Goal: Task Accomplishment & Management: Use online tool/utility

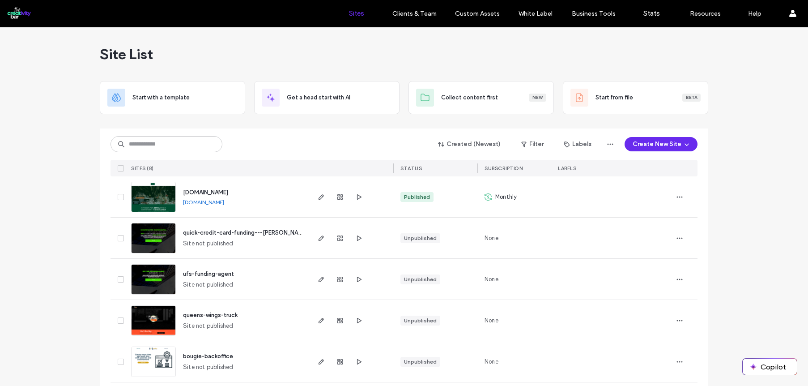
scroll to position [131, 0]
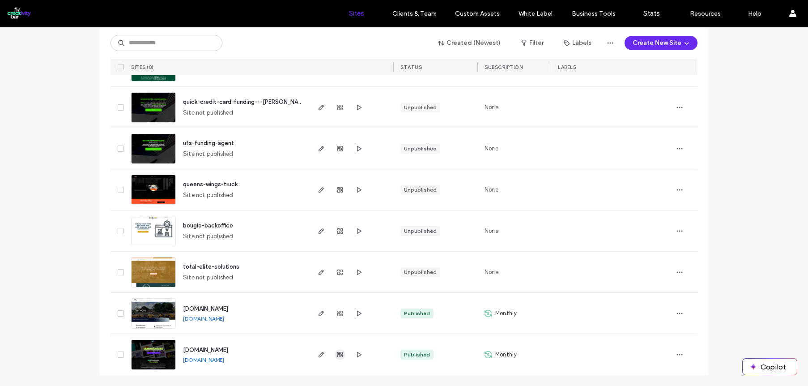
click at [339, 355] on use "button" at bounding box center [339, 354] width 5 height 5
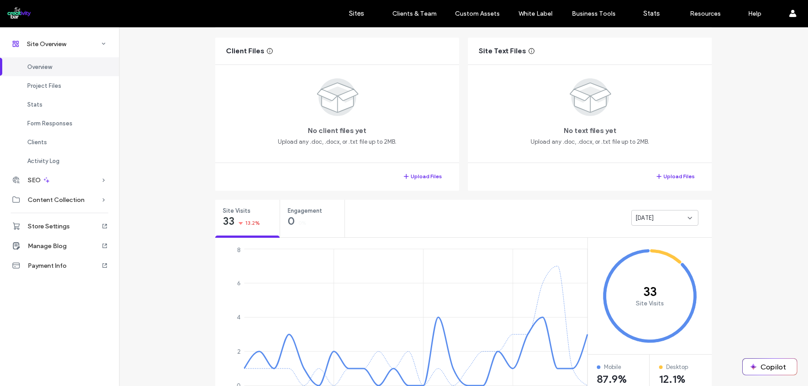
scroll to position [77, 0]
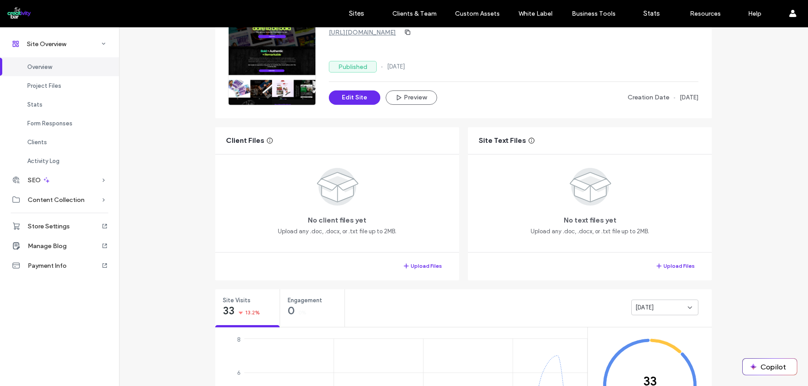
click at [671, 309] on div "[DATE]" at bounding box center [661, 307] width 52 height 9
click at [672, 334] on div "Last 7 days" at bounding box center [661, 339] width 66 height 16
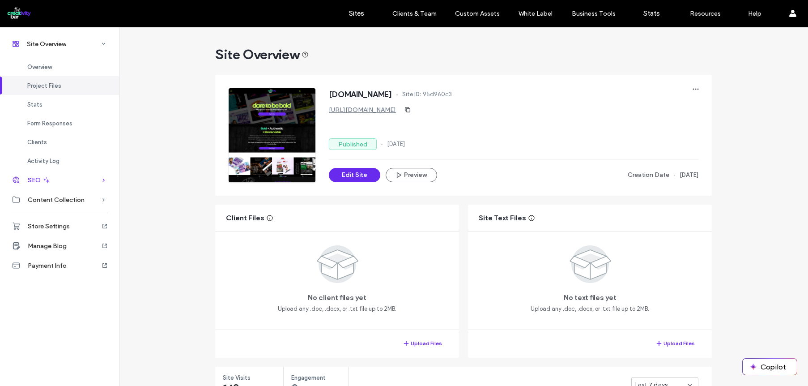
click at [36, 181] on span "SEO" at bounding box center [34, 180] width 13 height 8
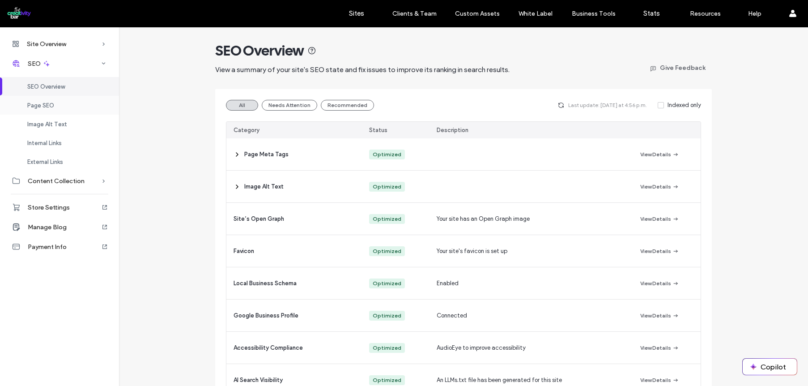
click at [60, 102] on div "Page SEO" at bounding box center [59, 105] width 119 height 19
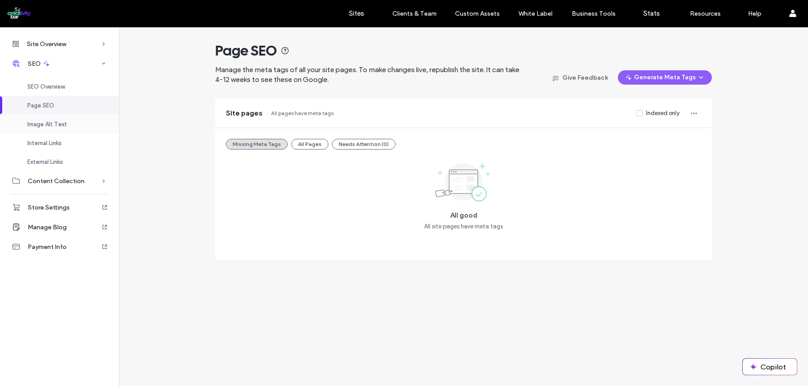
click at [59, 129] on div "Image Alt Text" at bounding box center [59, 123] width 119 height 19
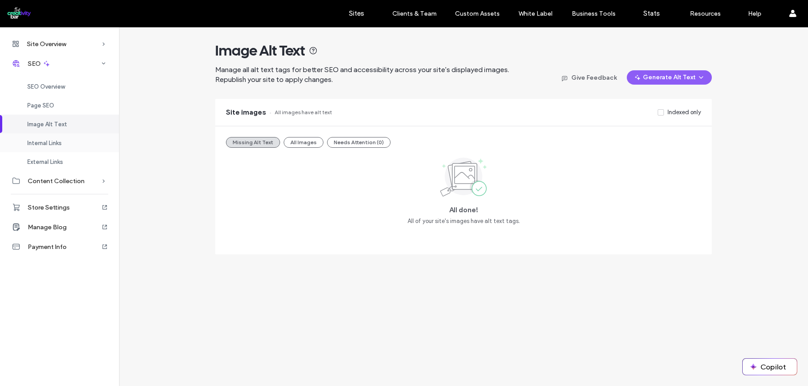
click at [47, 144] on span "Internal Links" at bounding box center [44, 143] width 34 height 7
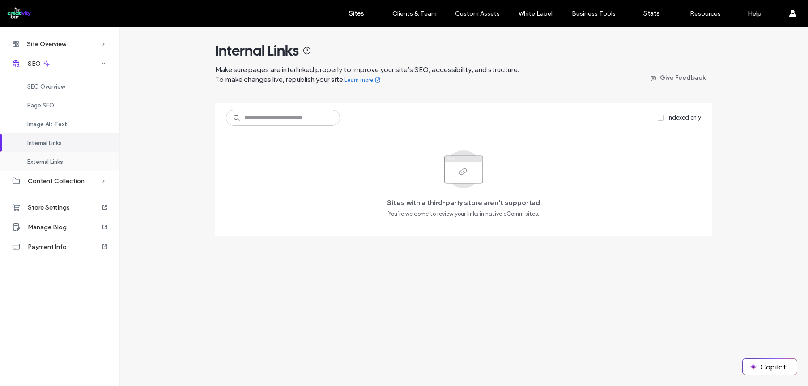
click at [55, 158] on span "External Links" at bounding box center [45, 161] width 36 height 7
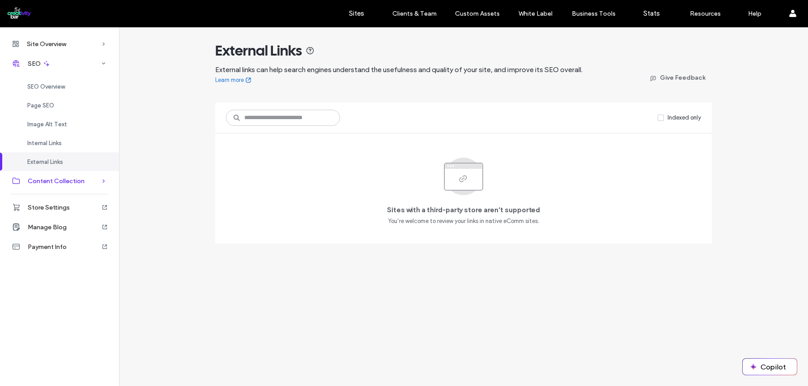
click at [61, 181] on span "Content Collection" at bounding box center [56, 181] width 57 height 8
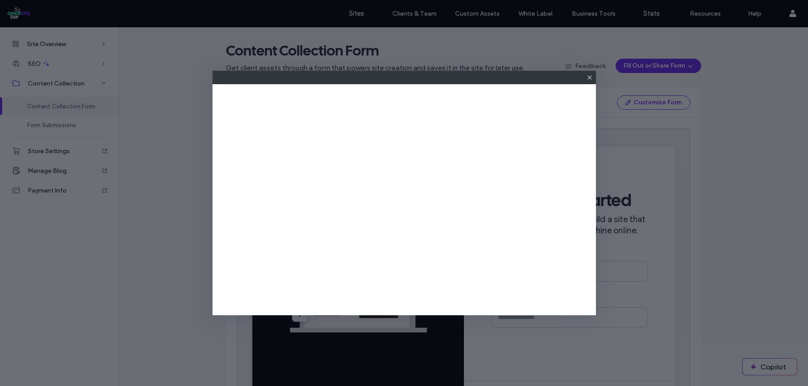
click at [589, 76] on icon at bounding box center [589, 77] width 7 height 7
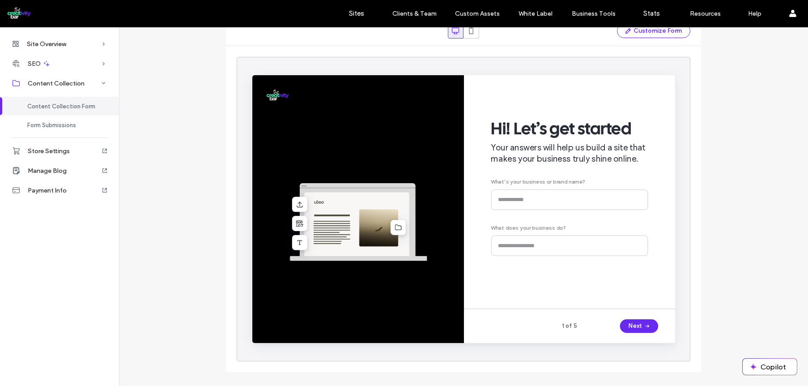
scroll to position [81, 0]
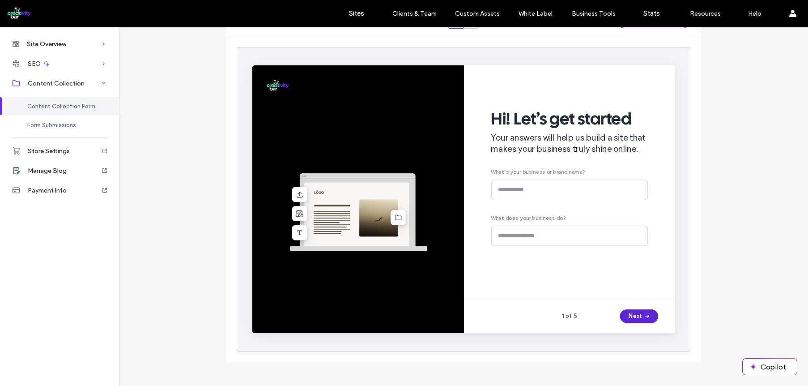
click at [666, 334] on span "button" at bounding box center [666, 328] width 9 height 13
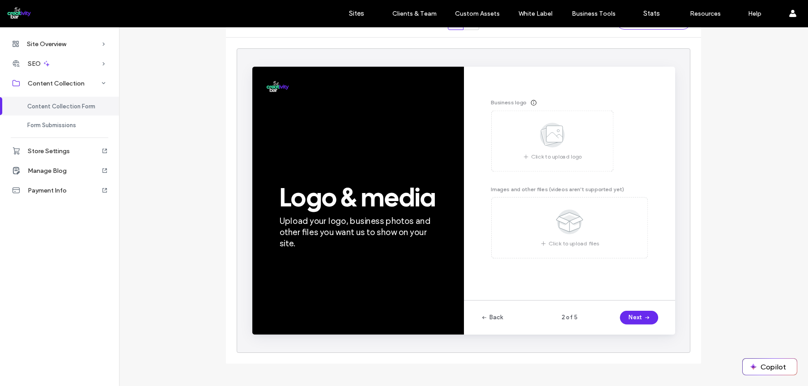
scroll to position [80, 0]
click at [662, 326] on span "button" at bounding box center [666, 330] width 9 height 13
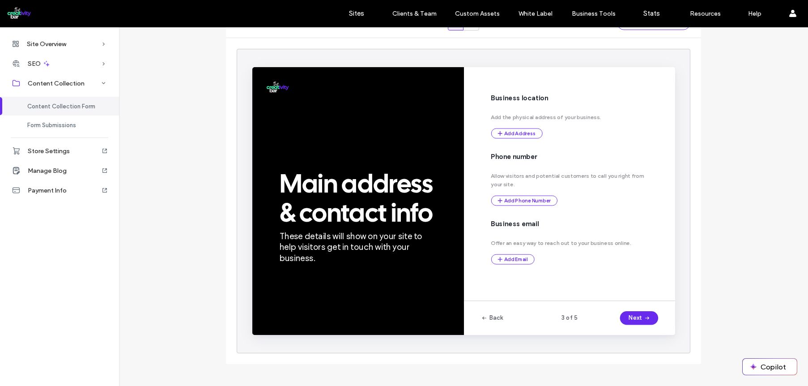
click at [658, 338] on div "Back 3 of 5 Next" at bounding box center [586, 330] width 223 height 36
click at [655, 326] on button "Next" at bounding box center [659, 330] width 40 height 14
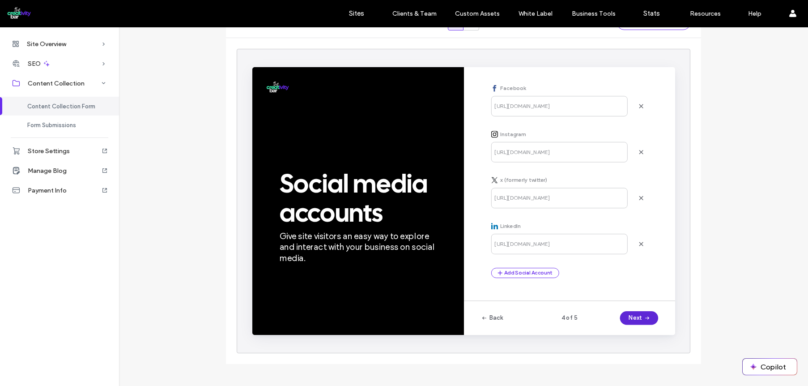
click at [657, 324] on button "Next" at bounding box center [659, 330] width 40 height 14
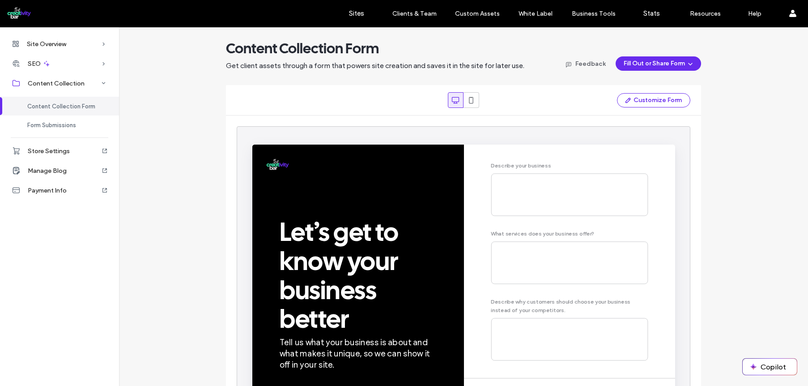
scroll to position [0, 0]
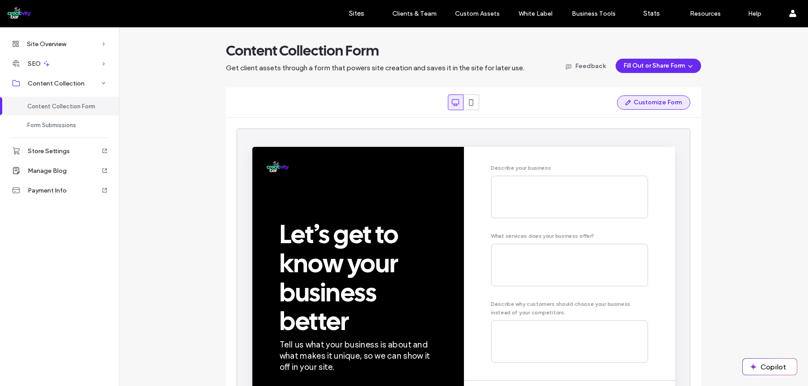
click at [640, 106] on button "Customize Form" at bounding box center [653, 102] width 73 height 14
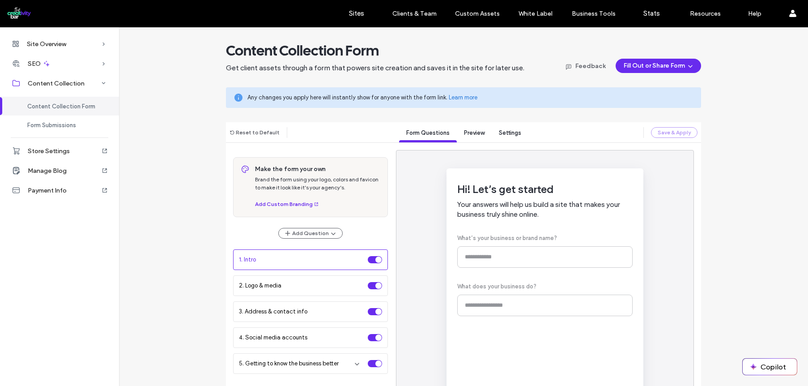
click at [195, 141] on div "Content Collection Form Get client assets through a form that powers site creat…" at bounding box center [463, 262] width 689 height 441
click at [667, 231] on div "Hi! Let’s get started Your answers will help us build a site that makes your bu…" at bounding box center [545, 313] width 298 height 326
click at [664, 68] on button "Fill Out or Share Form" at bounding box center [657, 66] width 85 height 14
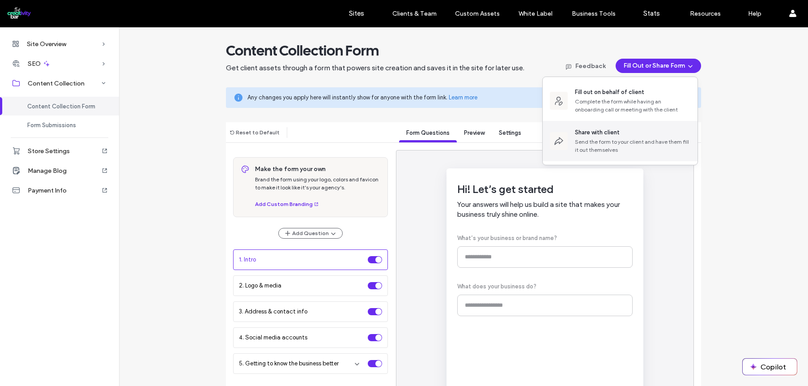
click at [672, 149] on div "Send the form to your client and have them fill it out themselves" at bounding box center [632, 146] width 115 height 16
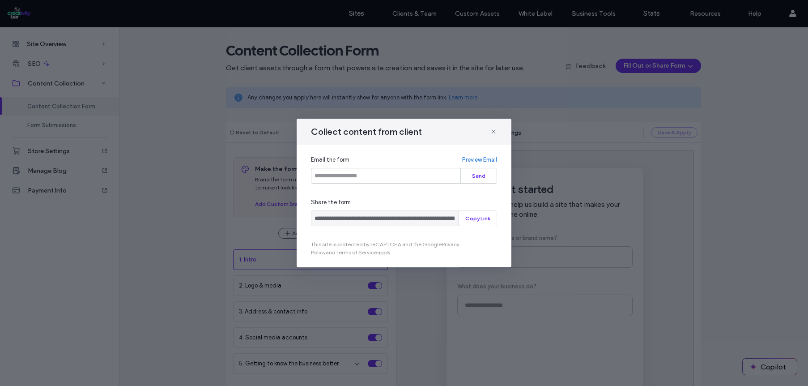
click at [476, 162] on link "Preview Email" at bounding box center [479, 159] width 35 height 9
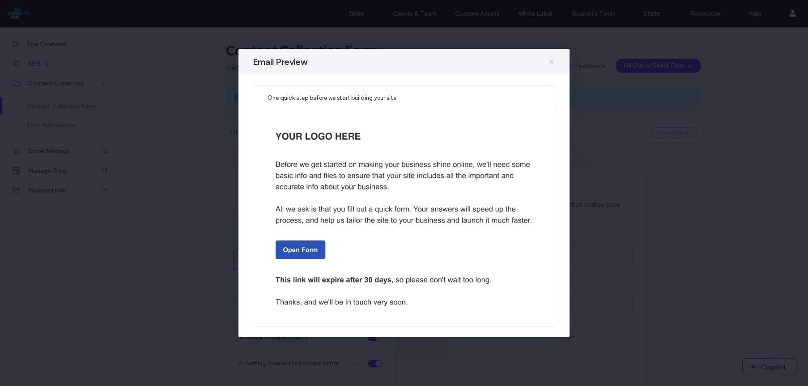
click at [550, 66] on span at bounding box center [551, 62] width 7 height 12
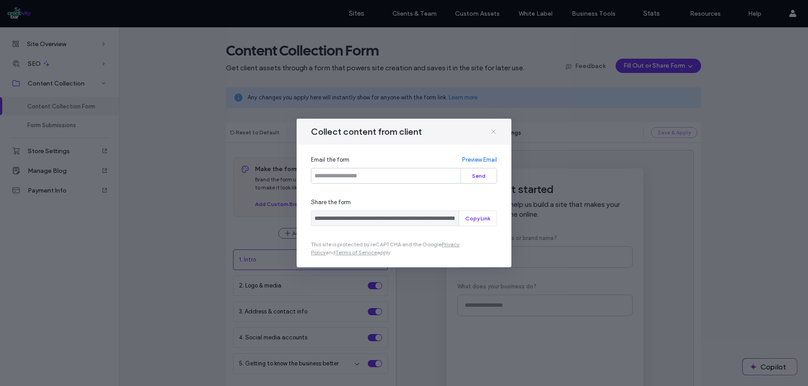
click at [494, 132] on icon at bounding box center [493, 131] width 7 height 7
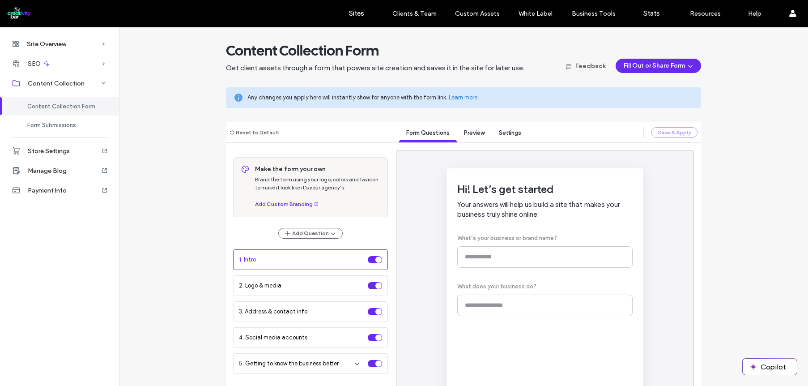
click at [509, 115] on div "Content Collection Form Get client assets through a form that powers site creat…" at bounding box center [463, 262] width 496 height 441
click at [186, 149] on div "Content Collection Form Get client assets through a form that powers site creat…" at bounding box center [463, 262] width 689 height 441
